Goal: Task Accomplishment & Management: Complete application form

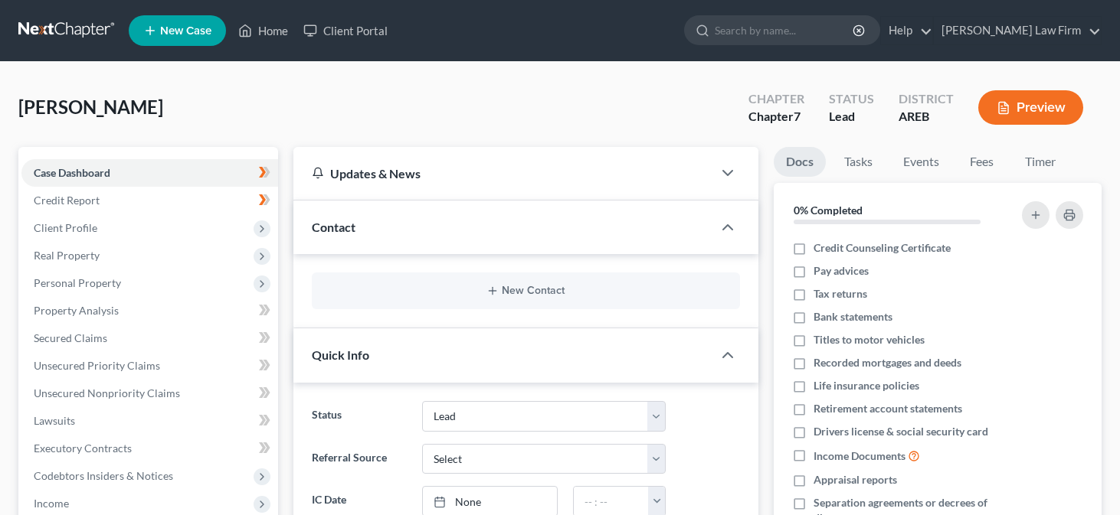
select select "4"
click at [264, 333] on icon at bounding box center [266, 337] width 7 height 11
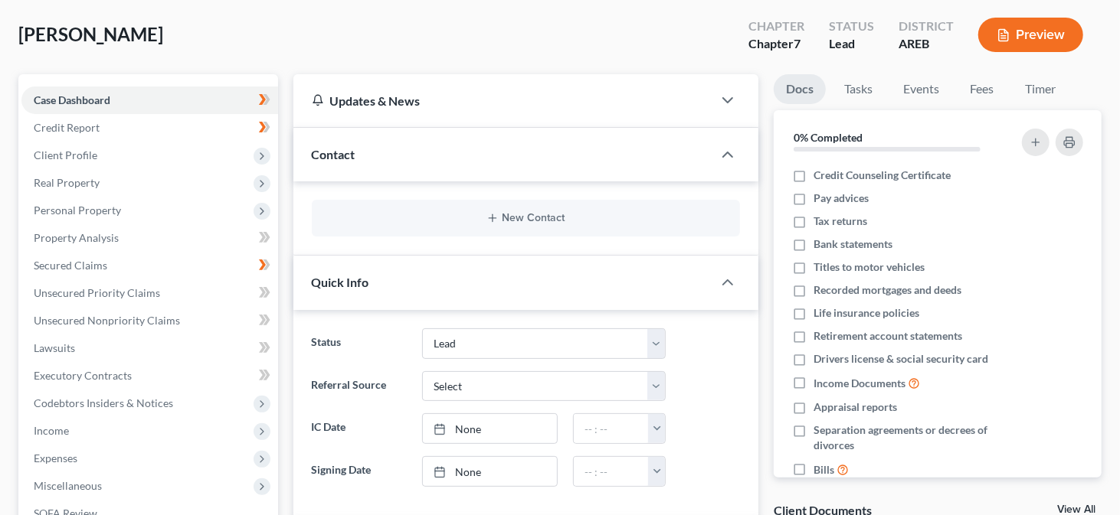
scroll to position [77, 0]
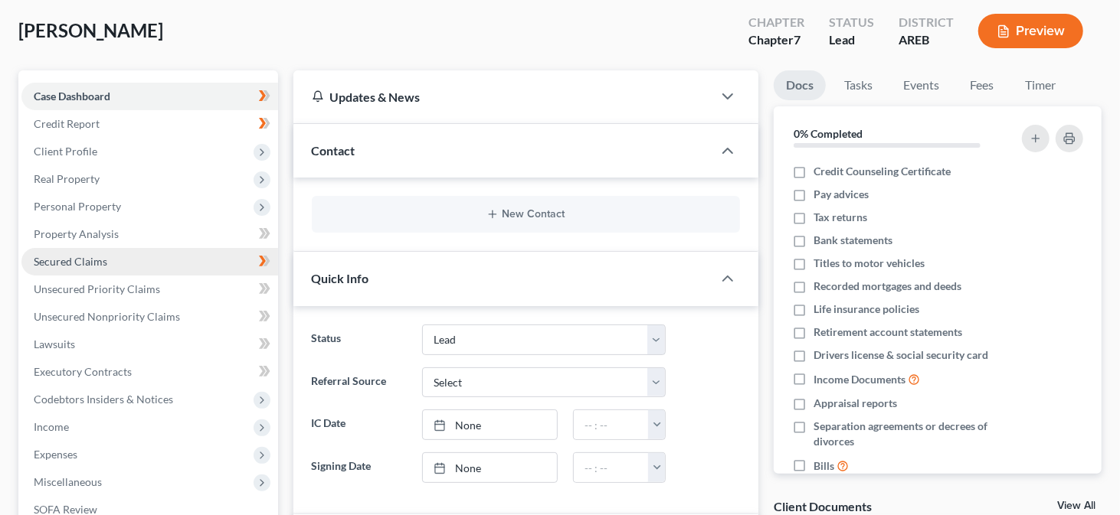
click at [100, 260] on span "Secured Claims" at bounding box center [71, 261] width 74 height 13
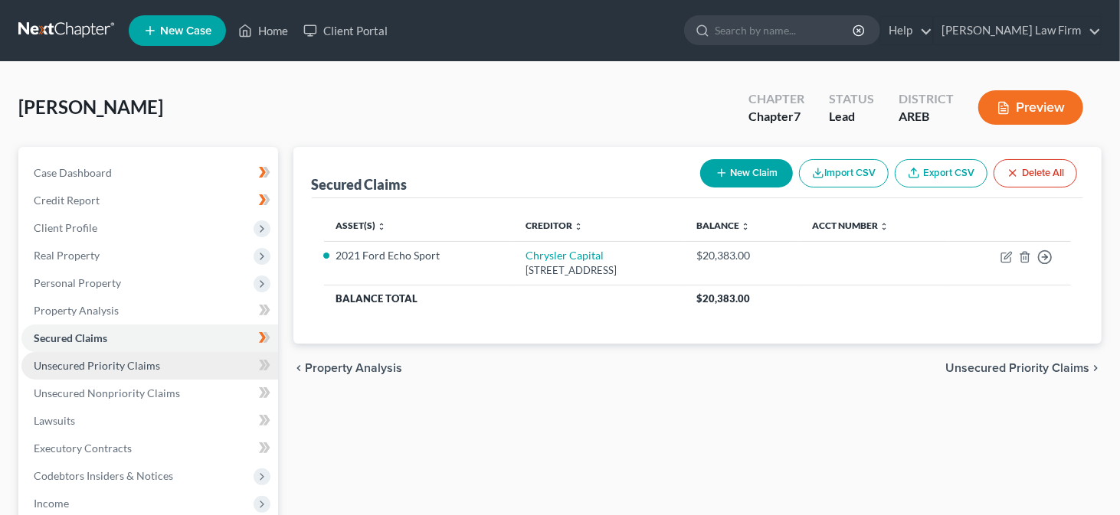
click at [100, 365] on span "Unsecured Priority Claims" at bounding box center [97, 365] width 126 height 13
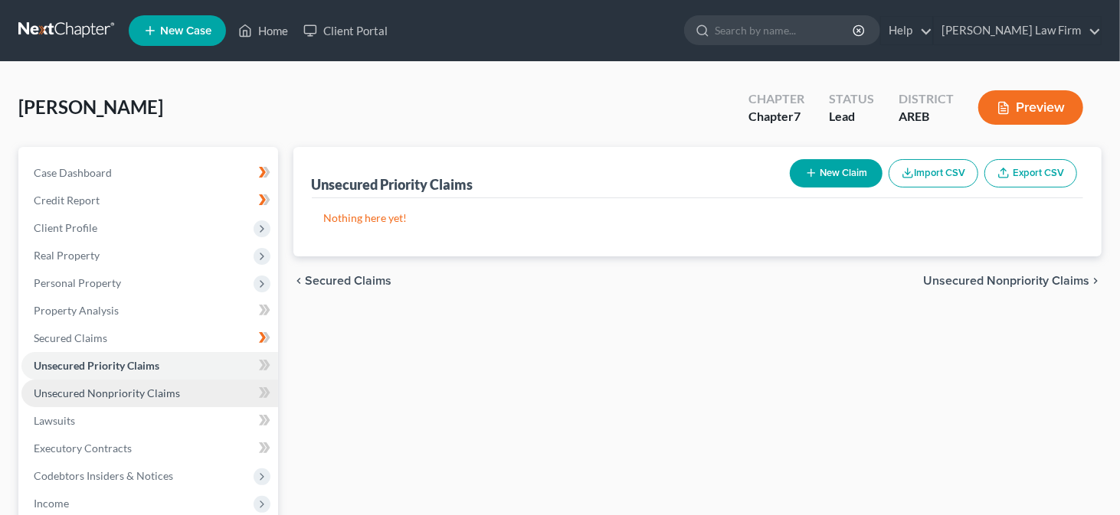
click at [104, 392] on span "Unsecured Nonpriority Claims" at bounding box center [107, 393] width 146 height 13
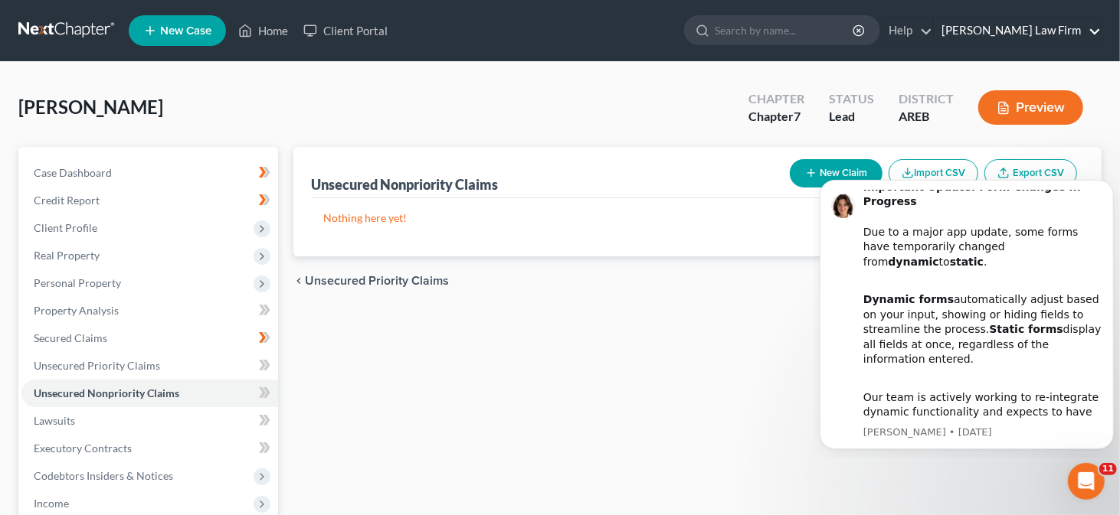
click at [1064, 31] on link "[PERSON_NAME] Law Firm" at bounding box center [1017, 31] width 167 height 28
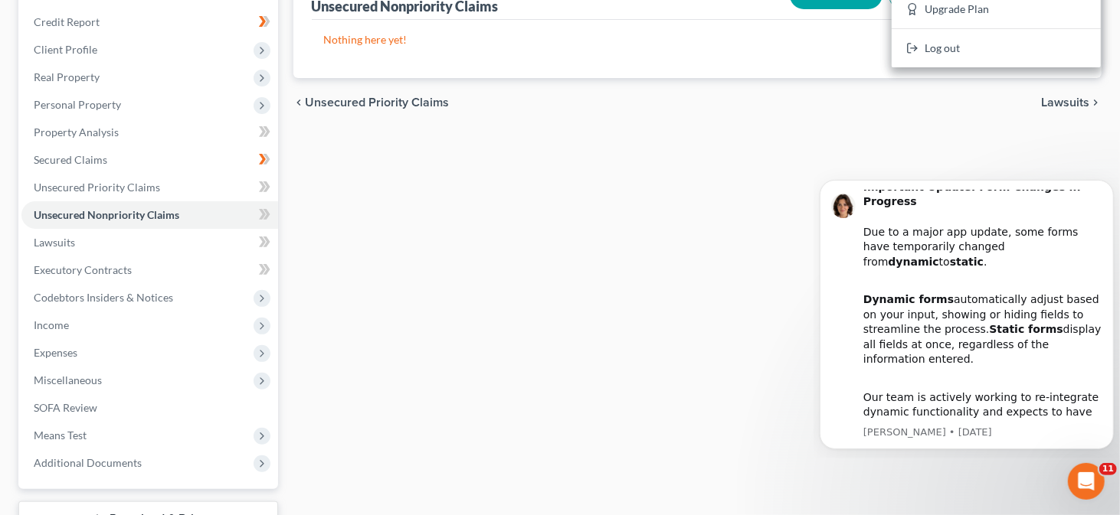
scroll to position [77, 0]
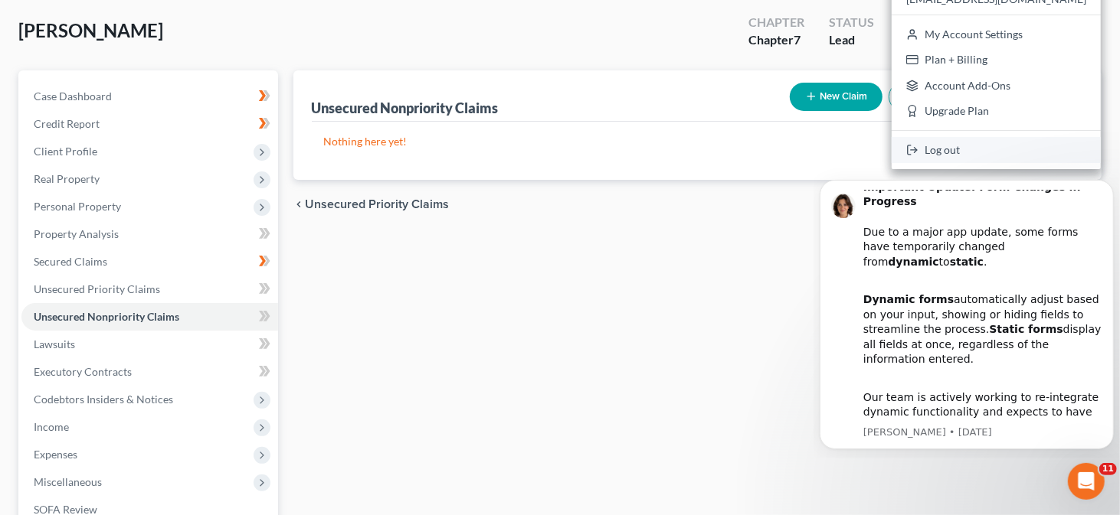
click at [993, 146] on link "Log out" at bounding box center [995, 150] width 209 height 26
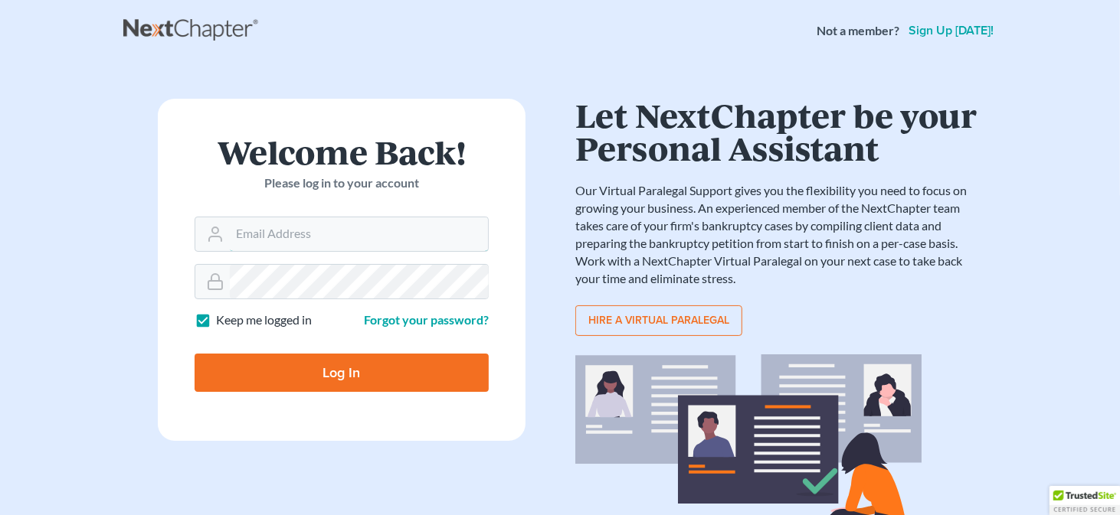
type input "[EMAIL_ADDRESS][DOMAIN_NAME]"
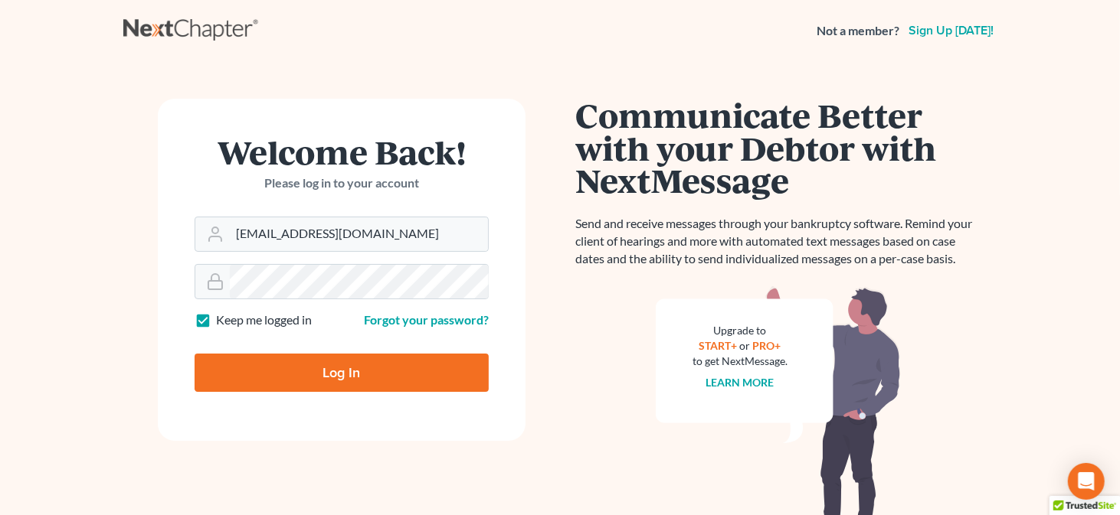
click at [280, 372] on input "Log In" at bounding box center [342, 373] width 294 height 38
type input "Thinking..."
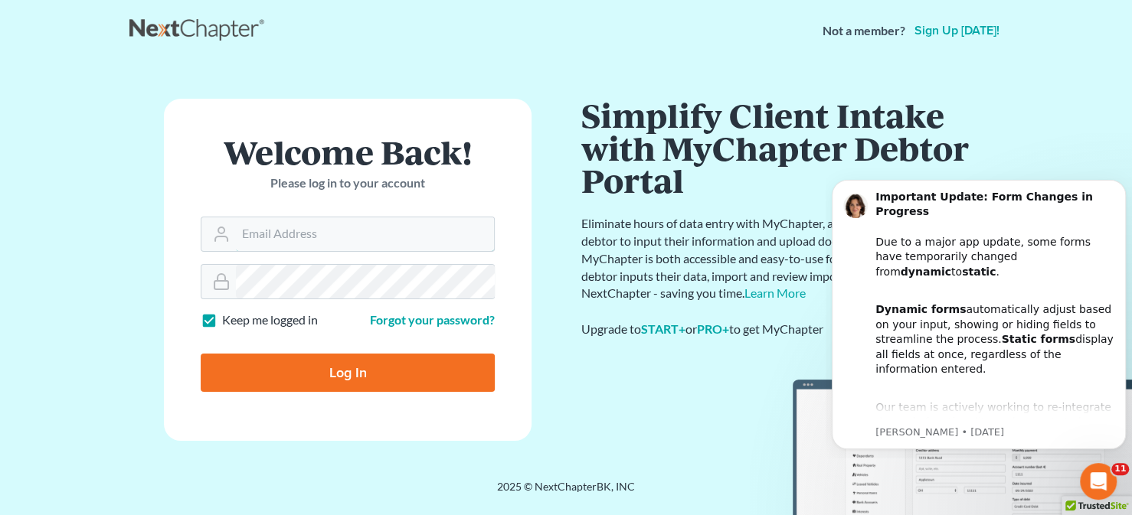
type input "[EMAIL_ADDRESS][DOMAIN_NAME]"
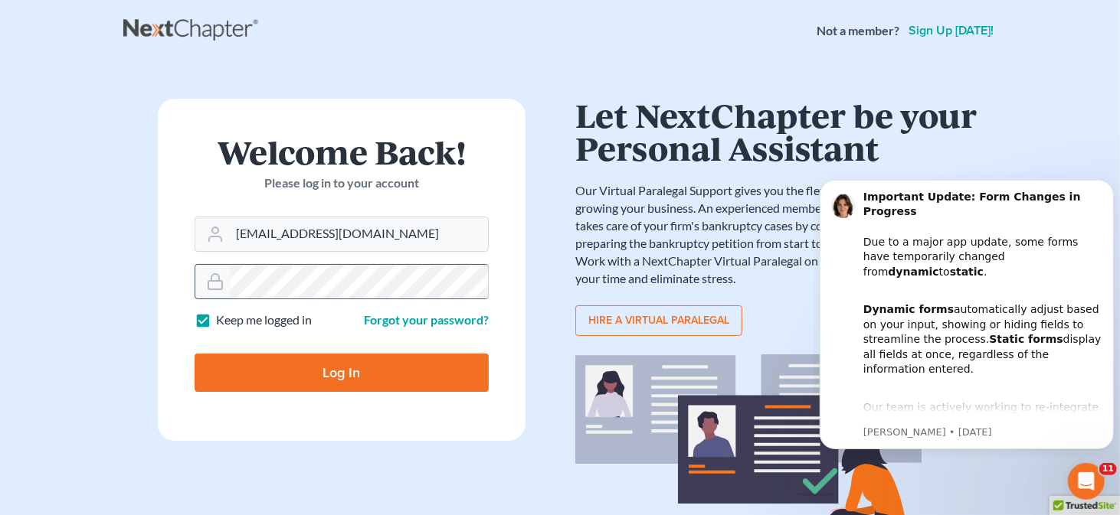
click at [211, 283] on icon at bounding box center [215, 282] width 18 height 18
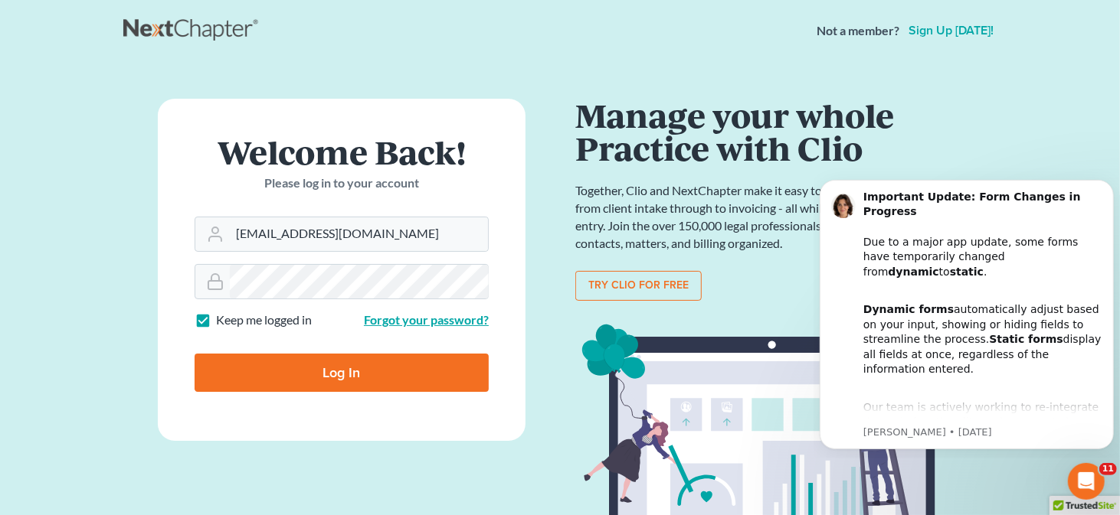
click at [457, 320] on link "Forgot your password?" at bounding box center [426, 319] width 125 height 15
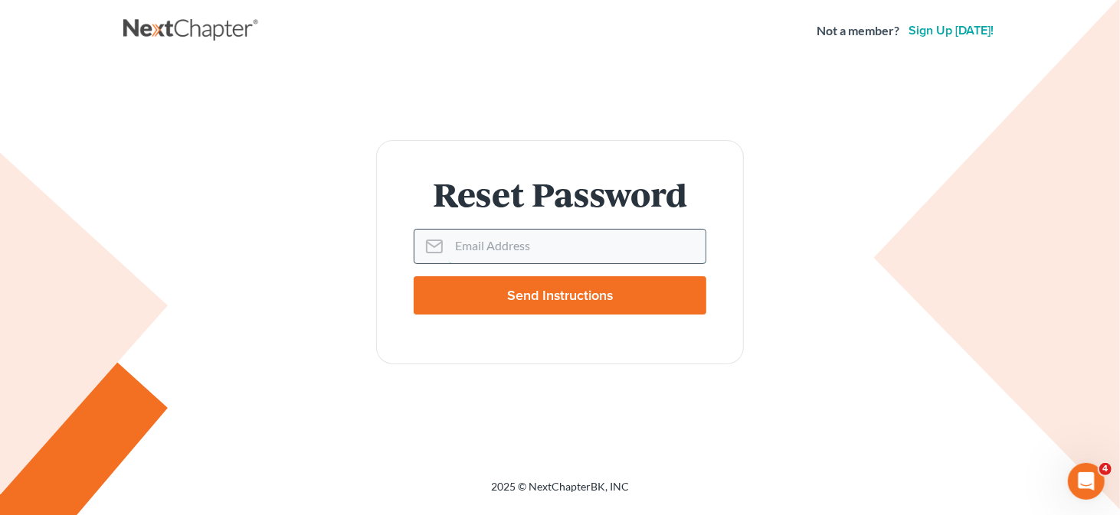
click at [505, 239] on input "Email Address" at bounding box center [577, 247] width 257 height 34
type input "[EMAIL_ADDRESS][DOMAIN_NAME]"
click at [523, 299] on input "Send Instructions" at bounding box center [560, 295] width 293 height 38
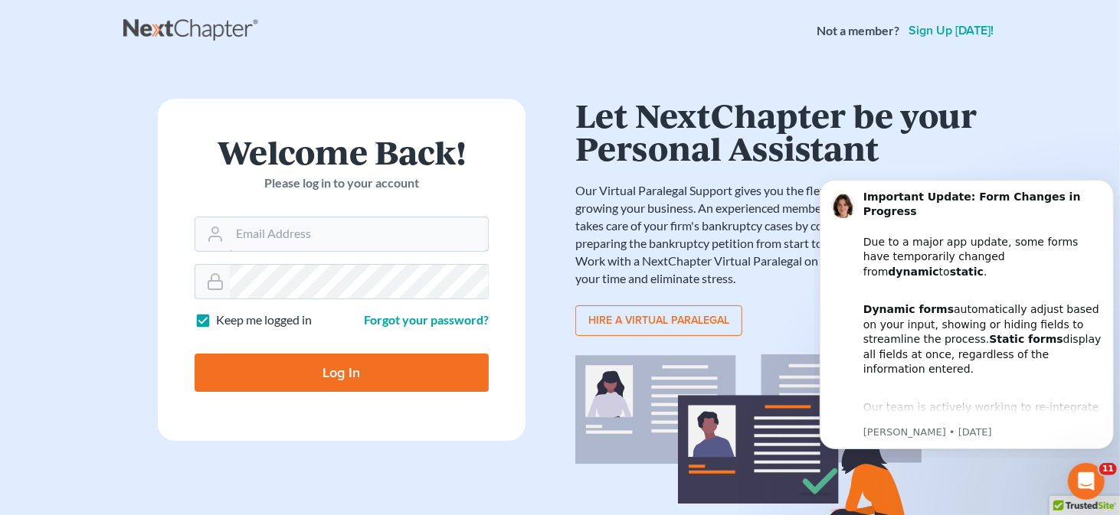
type input "[EMAIL_ADDRESS][DOMAIN_NAME]"
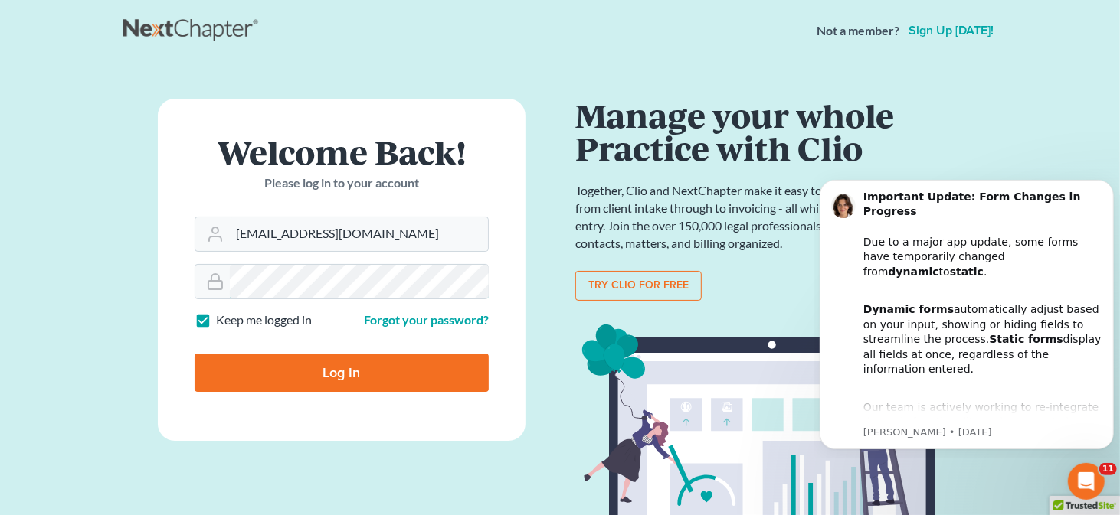
click at [168, 280] on form "Welcome Back! Please log in to your account Email Address margodwarner@gmail.co…" at bounding box center [342, 270] width 368 height 342
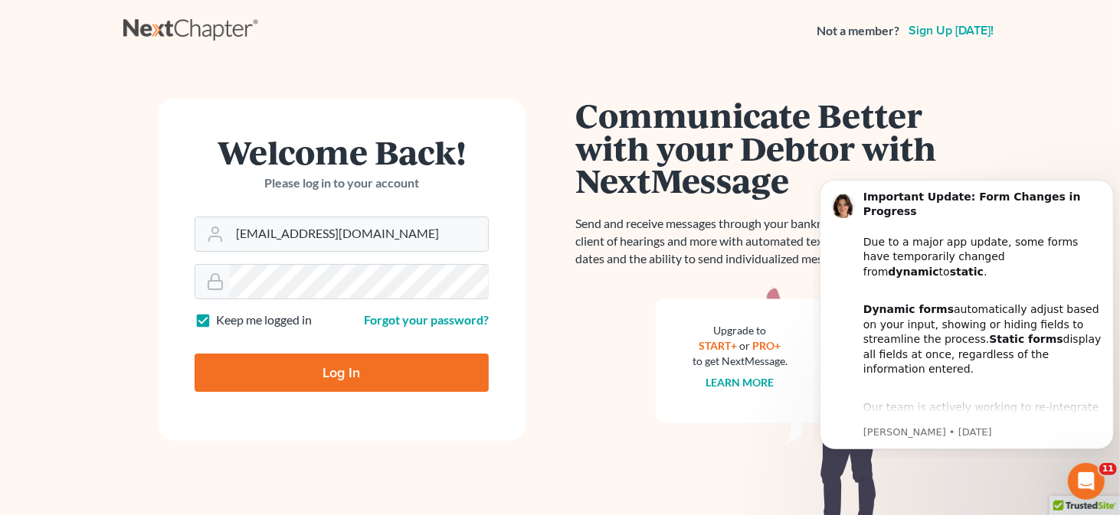
click at [268, 369] on input "Log In" at bounding box center [342, 373] width 294 height 38
type input "Thinking..."
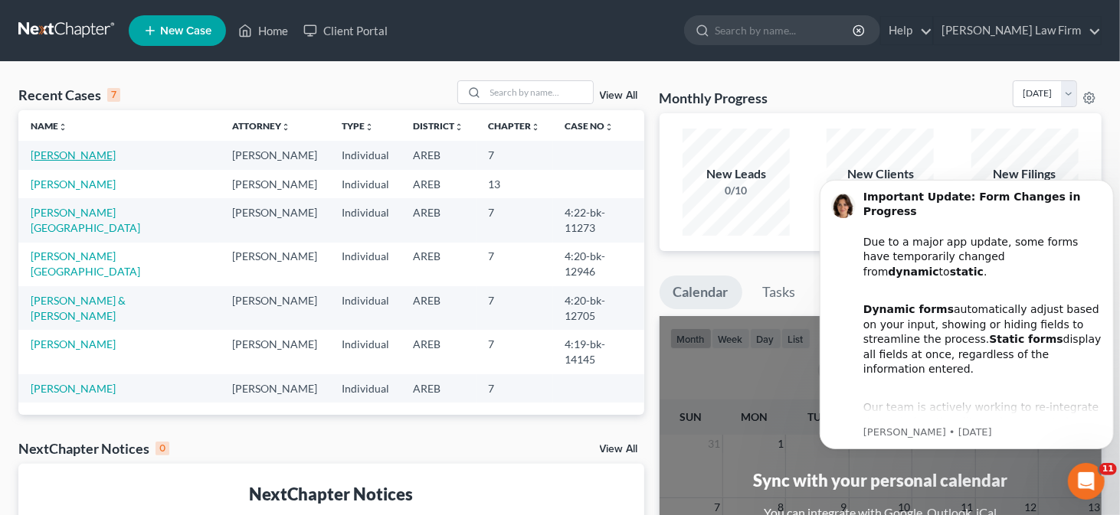
click at [77, 153] on link "Everett, Ebony" at bounding box center [73, 155] width 85 height 13
select select "4"
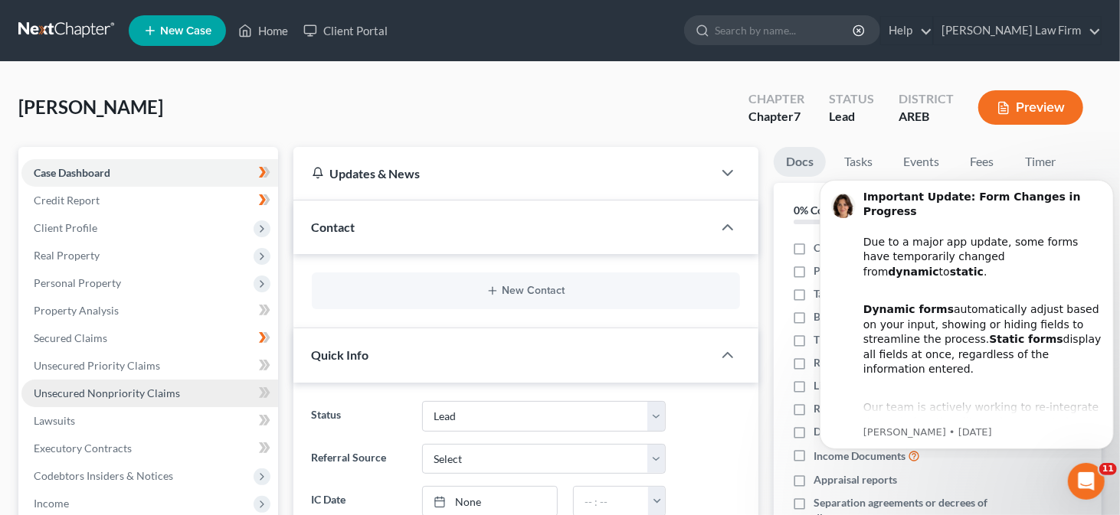
click at [113, 391] on span "Unsecured Nonpriority Claims" at bounding box center [107, 393] width 146 height 13
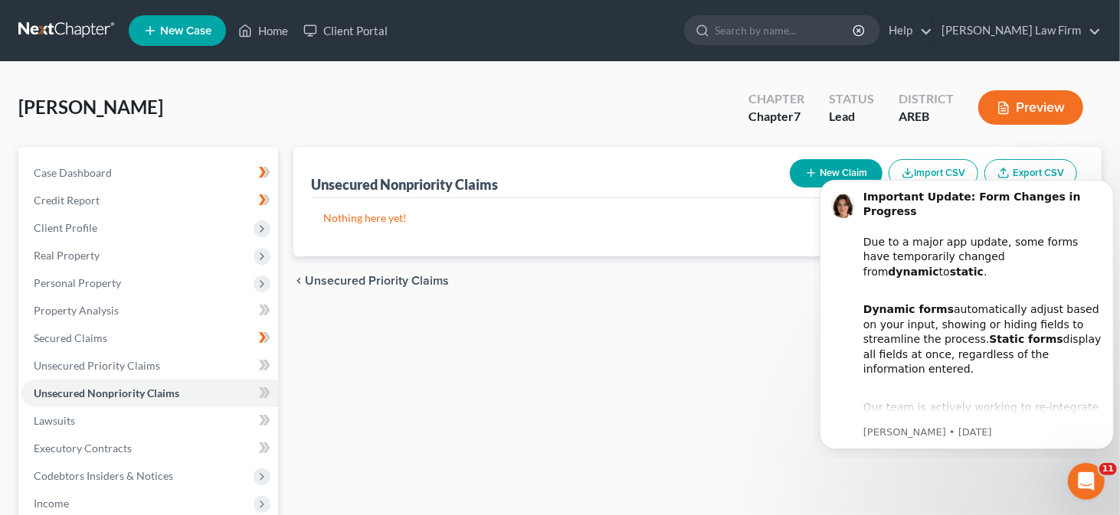
click at [823, 172] on body "Important Update: Form Changes in Progress Due to a major app update, some form…" at bounding box center [966, 312] width 294 height 280
click at [818, 169] on html "Important Update: Form Changes in Progress Due to a major app update, some form…" at bounding box center [966, 311] width 306 height 293
click at [812, 173] on line "button" at bounding box center [810, 173] width 7 height 0
select select "0"
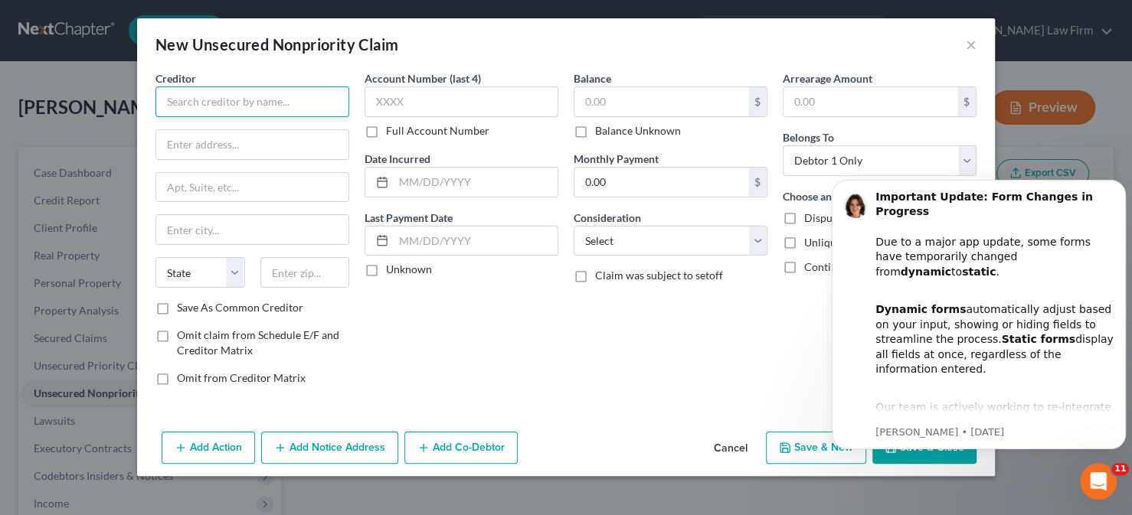
click at [202, 100] on input "text" at bounding box center [252, 102] width 194 height 31
type input "Testing"
type input "123 Test Blvd"
type input "Memphis"
select select "44"
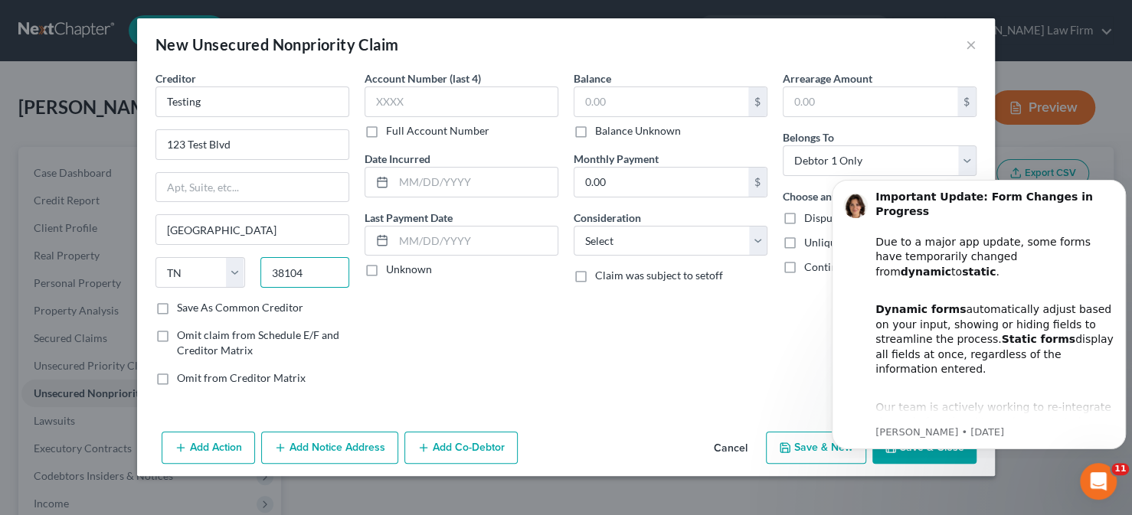
click at [302, 269] on input "38104" at bounding box center [305, 272] width 90 height 31
type input "38116"
click at [177, 305] on label "Save As Common Creditor" at bounding box center [240, 307] width 126 height 15
click at [183, 305] on input "Save As Common Creditor" at bounding box center [188, 305] width 10 height 10
click at [1120, 182] on icon "Dismiss notification" at bounding box center [1120, 184] width 5 height 5
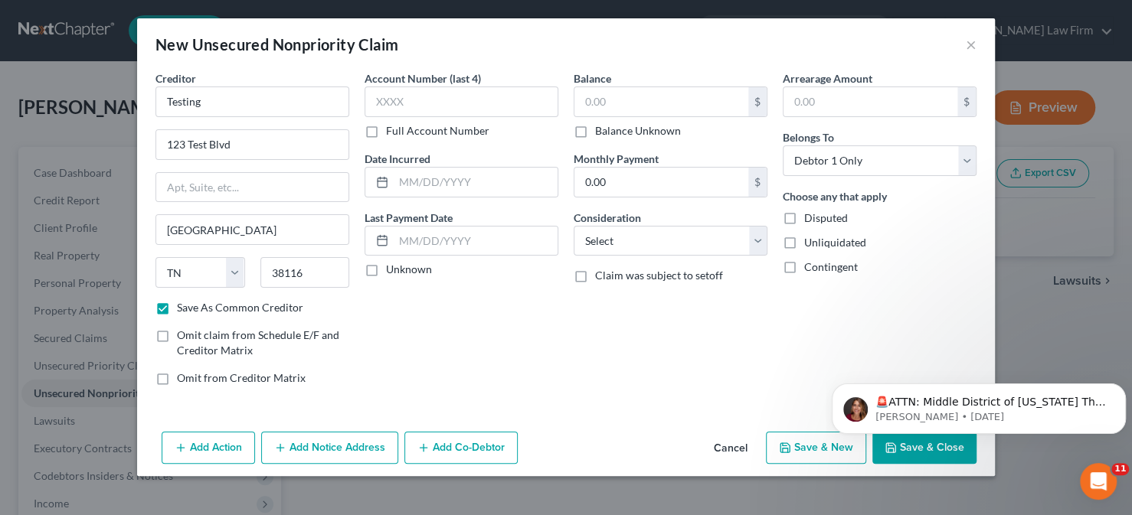
click at [816, 350] on div "Arrearage Amount $ Belongs To * Select Debtor 1 Only Debtor 2 Only Debtor 1 And…" at bounding box center [879, 234] width 209 height 328
click at [925, 448] on body "🚨ATTN: Middle District of Florida The court has added a new Credit Counseling F…" at bounding box center [979, 405] width 294 height 95
click at [899, 448] on body "🚨ATTN: Middle District of Florida The court has added a new Credit Counseling F…" at bounding box center [979, 405] width 294 height 95
click at [791, 445] on icon "button" at bounding box center [785, 448] width 12 height 12
checkbox input "false"
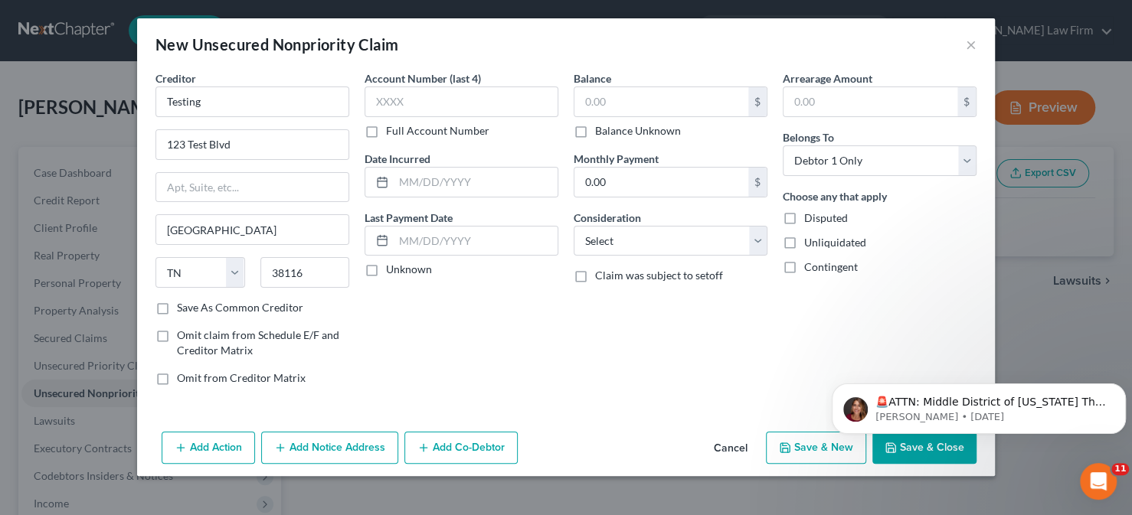
select select "0"
type input "0.00"
click at [745, 451] on button "Cancel" at bounding box center [731, 448] width 58 height 31
